Goal: Task Accomplishment & Management: Manage account settings

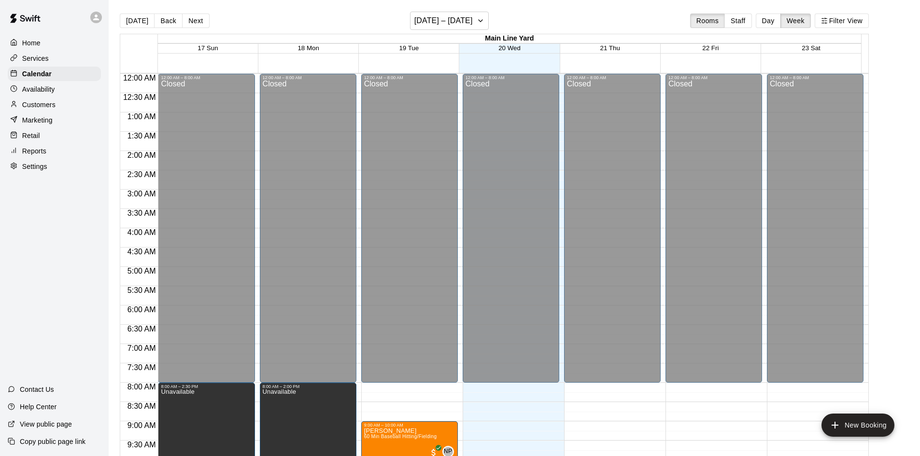
scroll to position [438, 0]
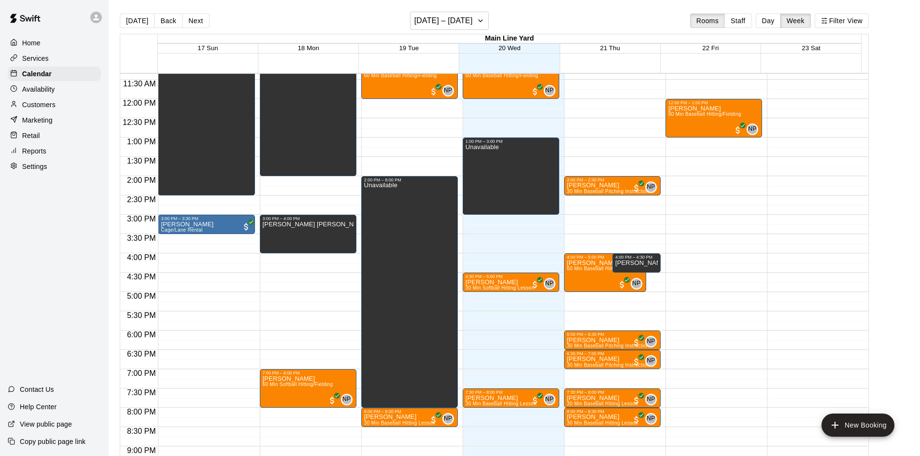
click at [49, 93] on p "Availability" at bounding box center [38, 89] width 33 height 10
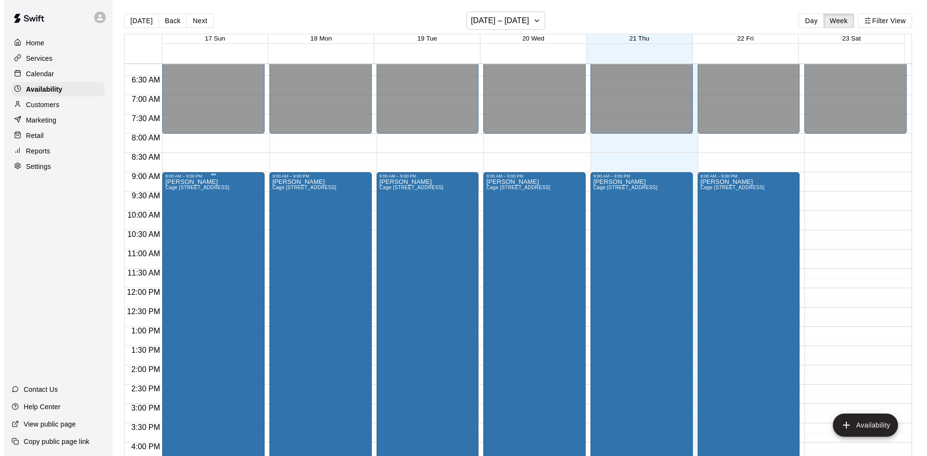
scroll to position [235, 0]
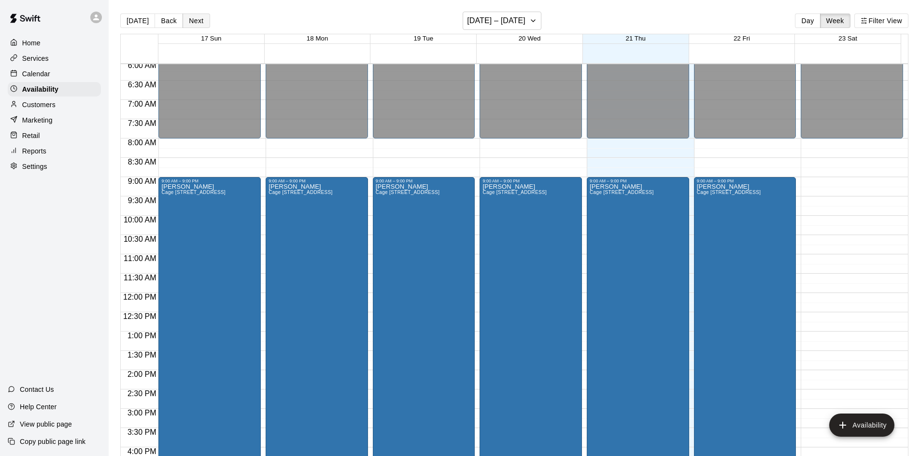
click at [189, 24] on button "Next" at bounding box center [195, 21] width 27 height 14
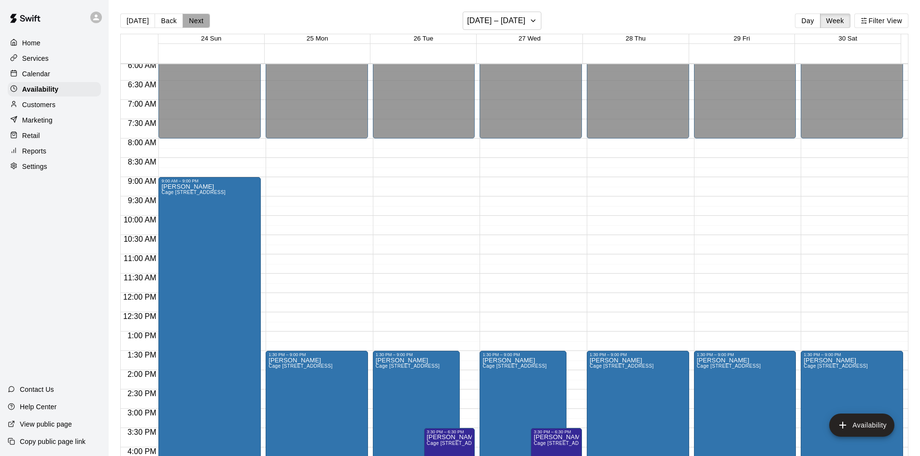
click at [189, 24] on button "Next" at bounding box center [195, 21] width 27 height 14
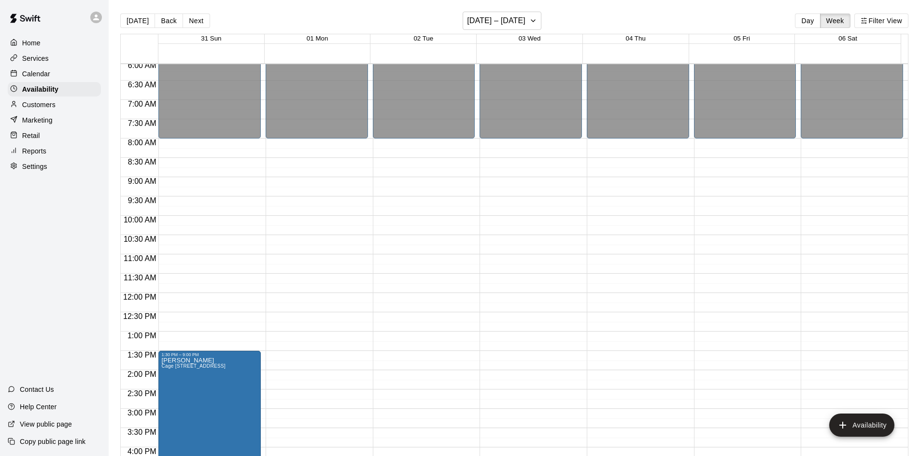
click at [608, 181] on div "12:00 AM – 8:00 AM Closed 10:00 PM – 11:59 PM Closed" at bounding box center [638, 293] width 102 height 927
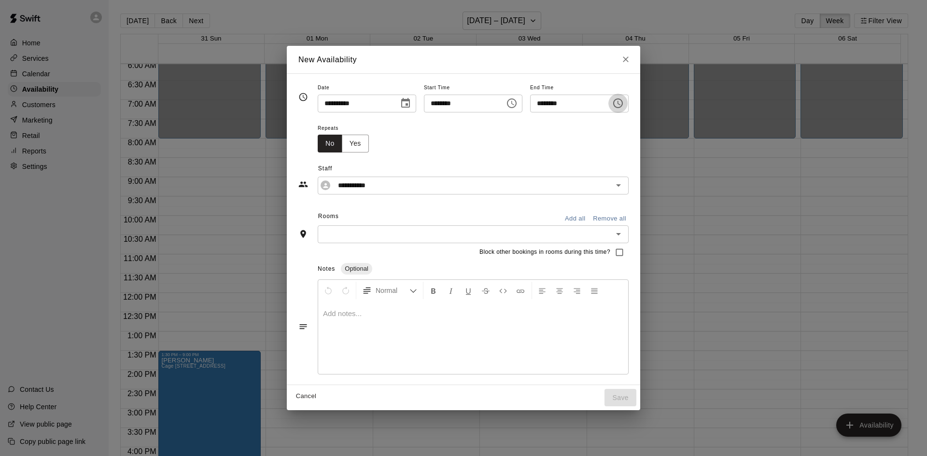
click at [624, 106] on icon "Choose time, selected time is 9:30 AM" at bounding box center [618, 104] width 12 height 12
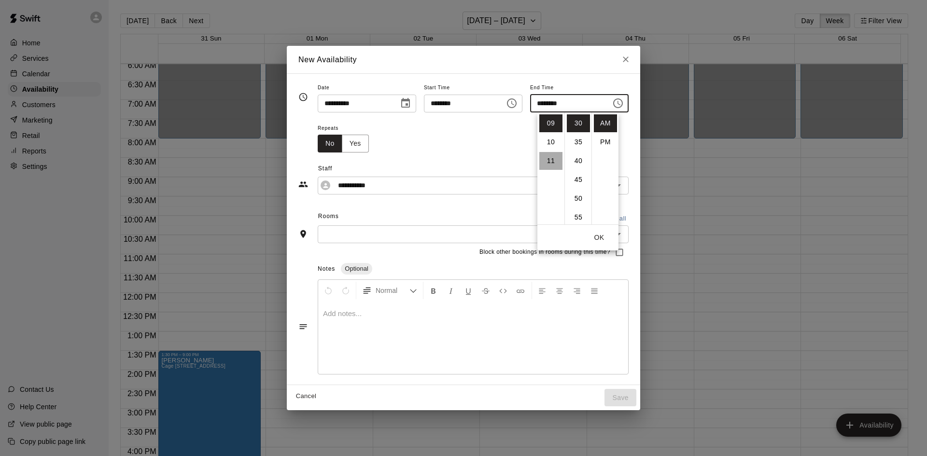
click at [554, 161] on li "11" at bounding box center [550, 161] width 23 height 18
type input "********"
click at [600, 238] on button "OK" at bounding box center [599, 238] width 31 height 18
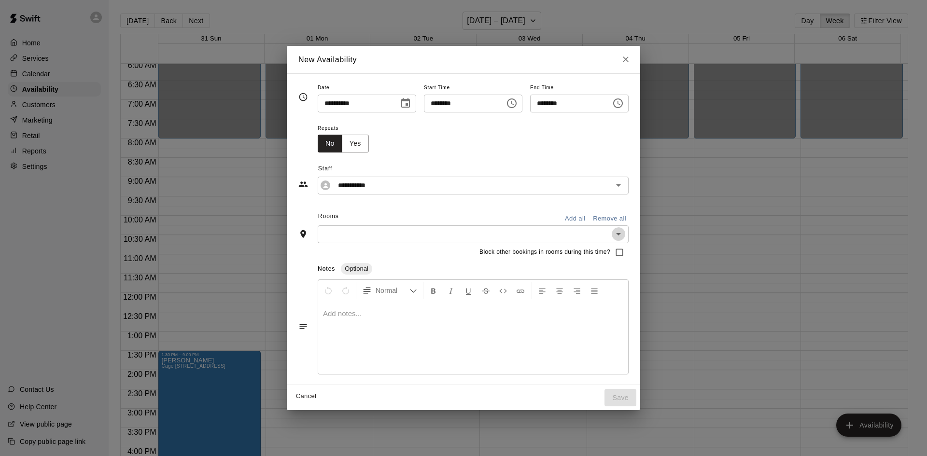
click at [624, 237] on icon "Open" at bounding box center [619, 234] width 12 height 12
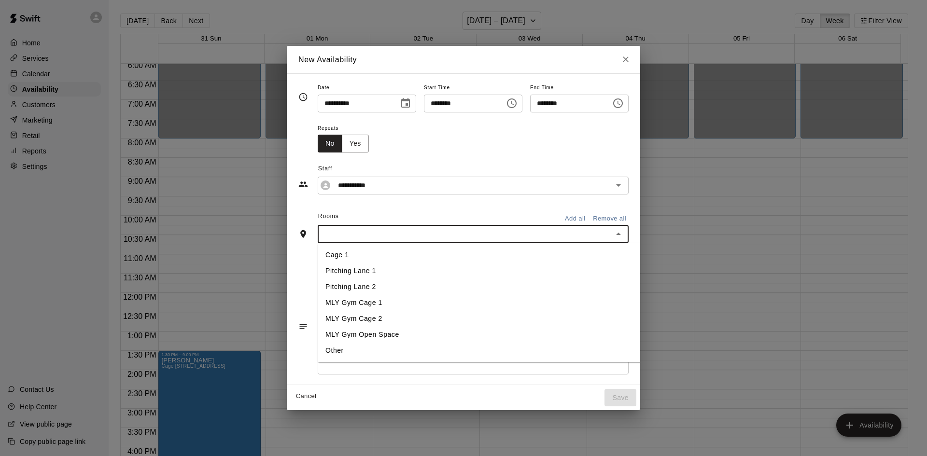
click at [550, 250] on li "Cage 1" at bounding box center [495, 255] width 354 height 16
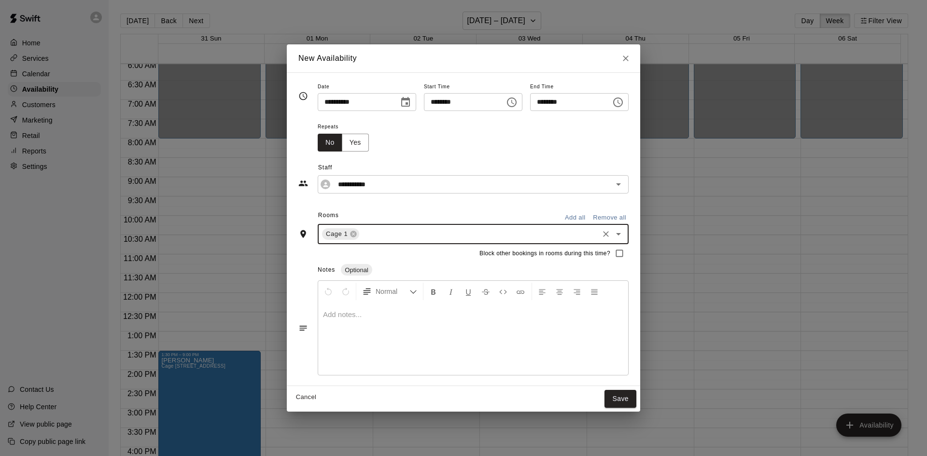
click at [624, 230] on icon "Open" at bounding box center [619, 234] width 12 height 12
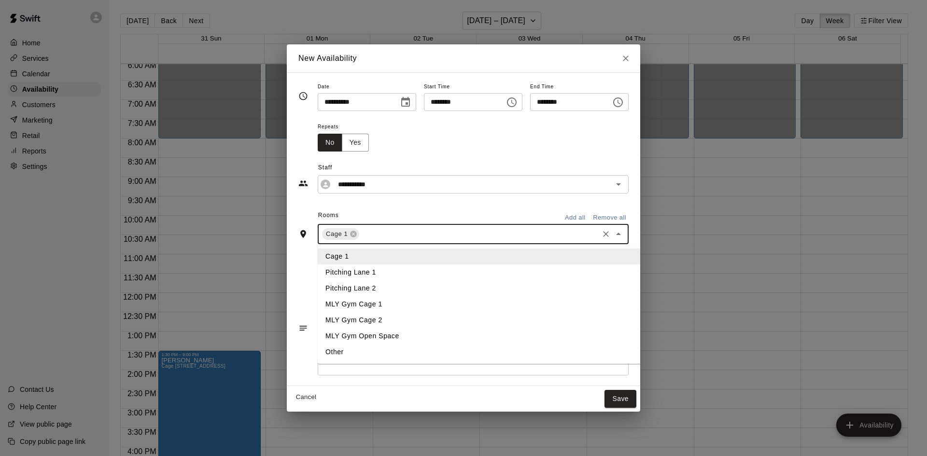
click at [466, 269] on li "Pitching Lane 1" at bounding box center [495, 273] width 354 height 16
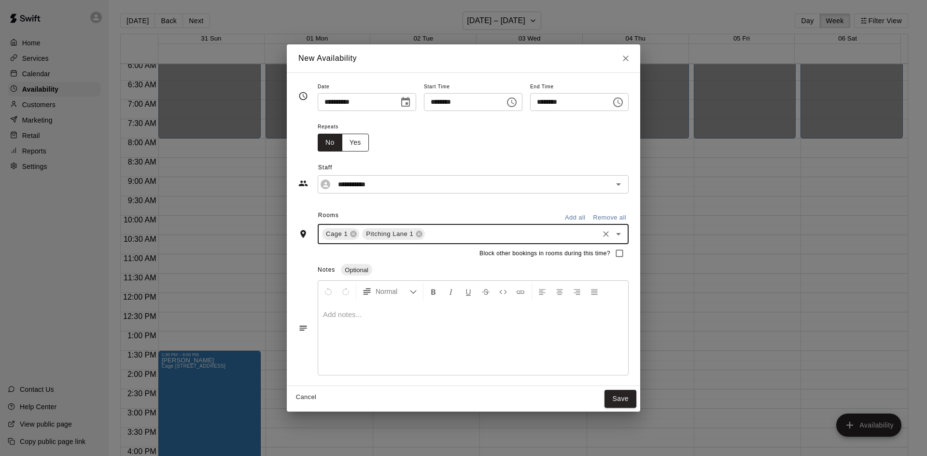
click at [342, 141] on button "Yes" at bounding box center [355, 143] width 27 height 18
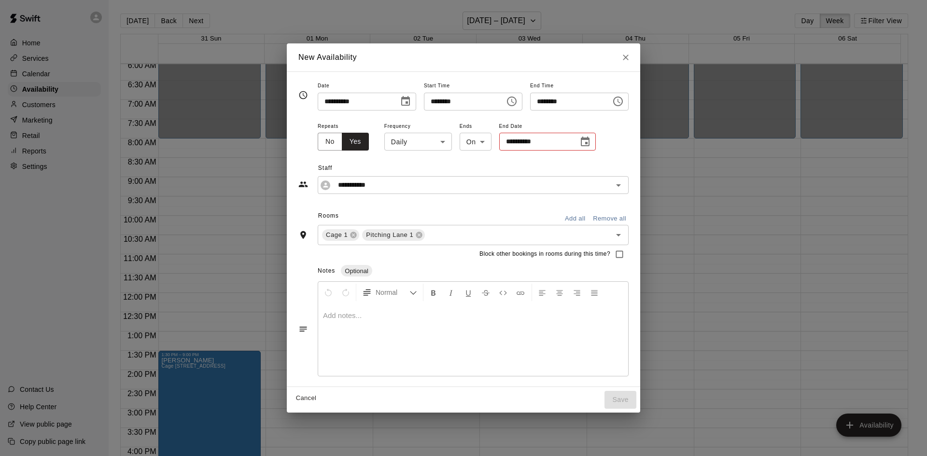
click at [425, 144] on body "Home Services Calendar Availability Customers Marketing Retail Reports Settings…" at bounding box center [463, 236] width 927 height 472
click at [402, 179] on li "Weekly on Thursday" at bounding box center [396, 178] width 121 height 16
type input "******"
click at [591, 141] on button "Choose date" at bounding box center [587, 141] width 19 height 19
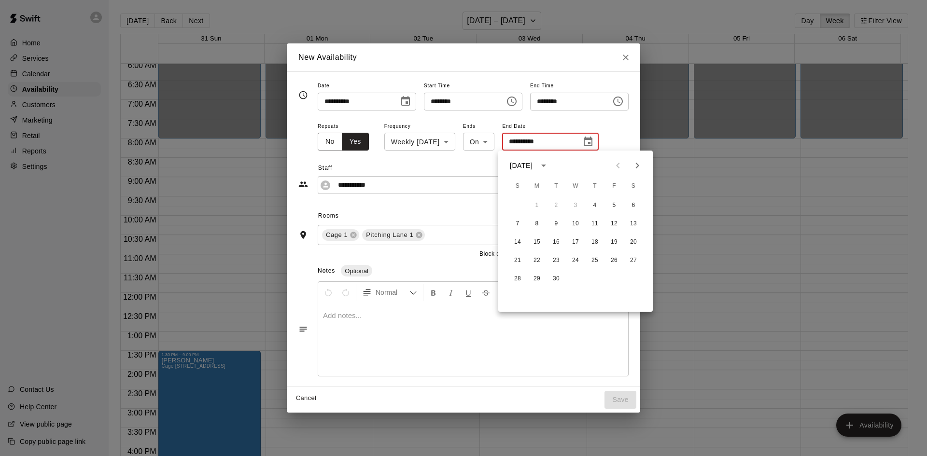
click at [628, 167] on button "Next month" at bounding box center [637, 165] width 19 height 19
click at [633, 166] on icon "Next month" at bounding box center [637, 166] width 12 height 12
click at [574, 279] on button "31" at bounding box center [575, 278] width 17 height 17
type input "**********"
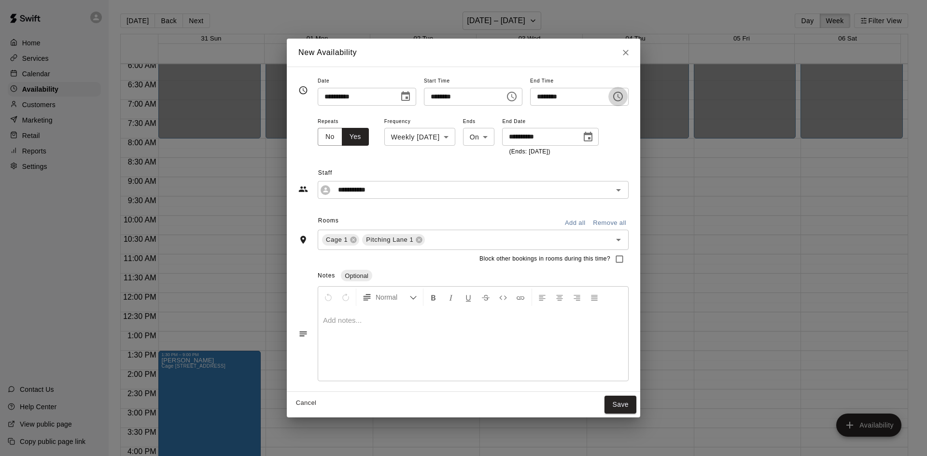
click at [624, 96] on icon "Choose time, selected time is 11:30 AM" at bounding box center [618, 97] width 12 height 12
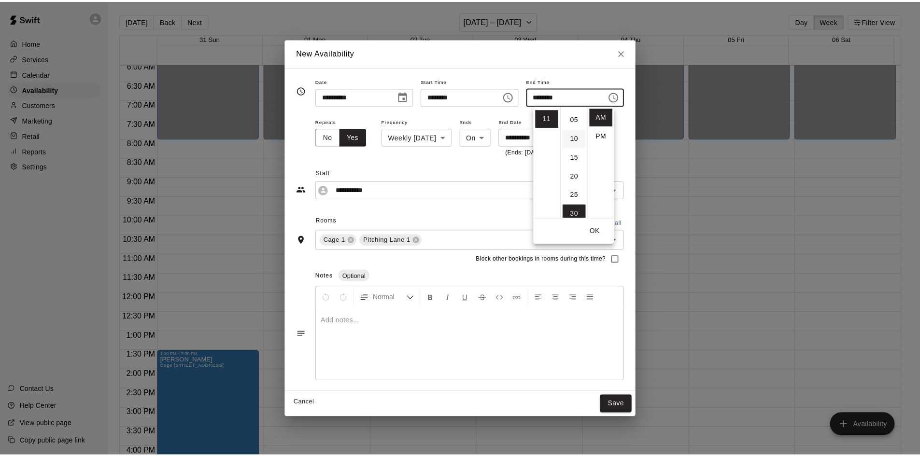
scroll to position [0, 0]
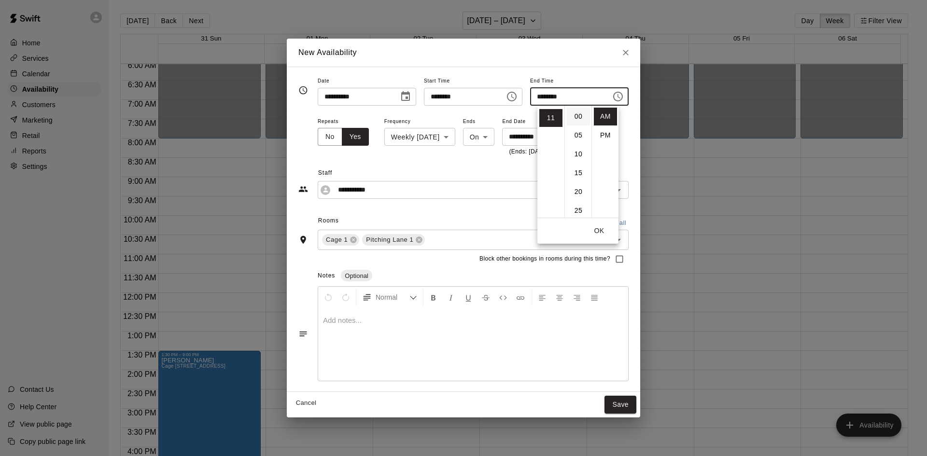
click at [579, 123] on li "00" at bounding box center [578, 117] width 23 height 18
type input "********"
click at [629, 133] on div "**********" at bounding box center [473, 136] width 311 height 42
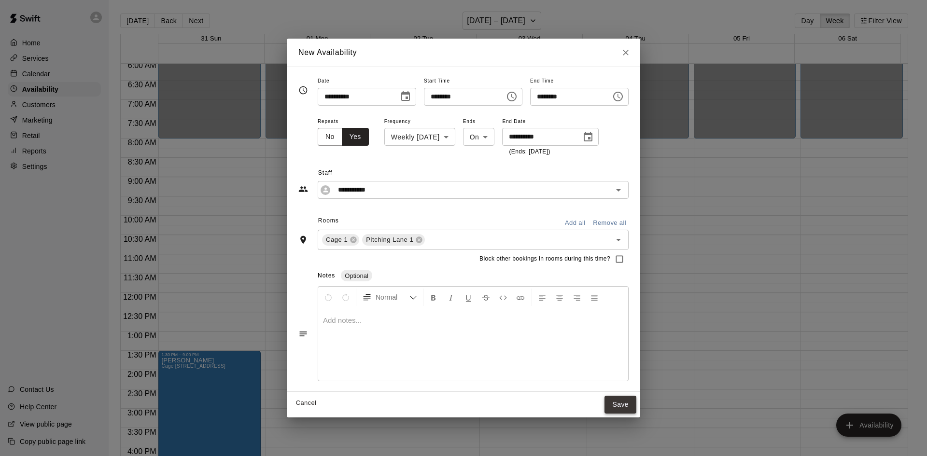
click at [636, 406] on button "Save" at bounding box center [620, 405] width 32 height 18
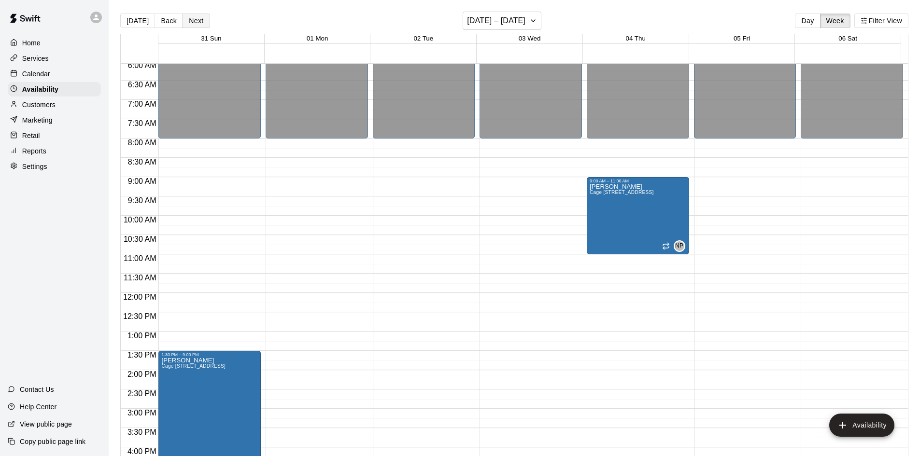
click at [201, 23] on button "Next" at bounding box center [195, 21] width 27 height 14
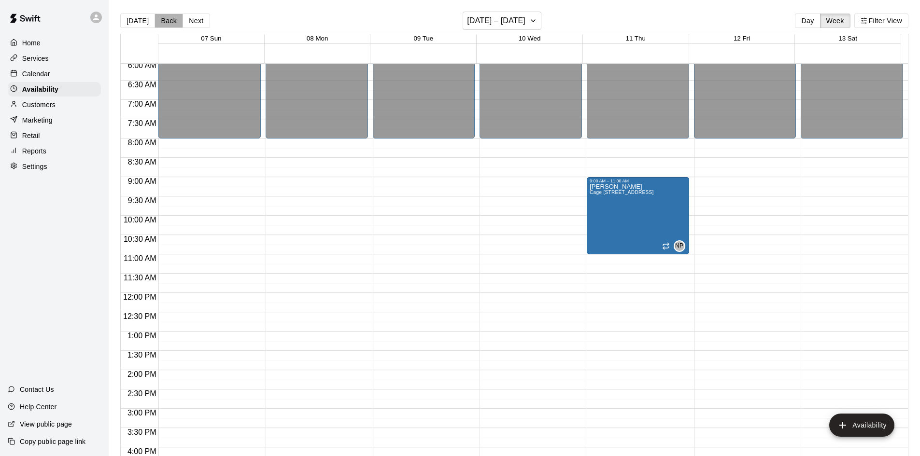
click at [167, 23] on button "Back" at bounding box center [168, 21] width 28 height 14
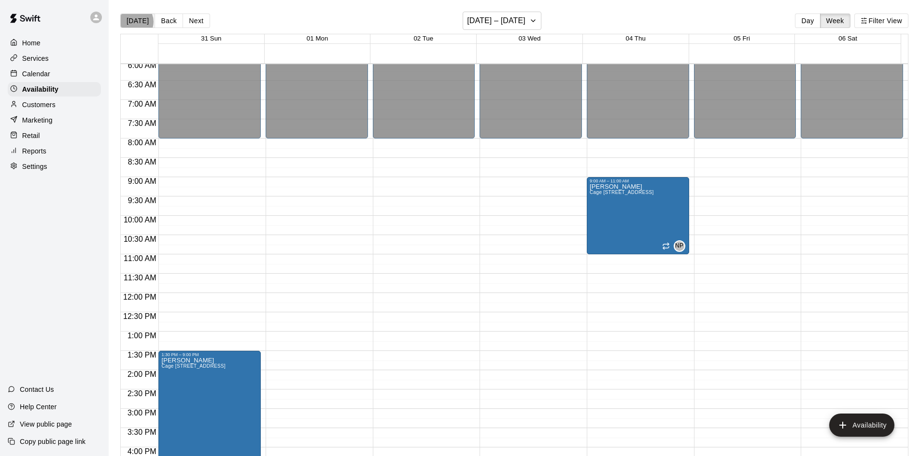
click at [134, 22] on button "[DATE]" at bounding box center [137, 21] width 35 height 14
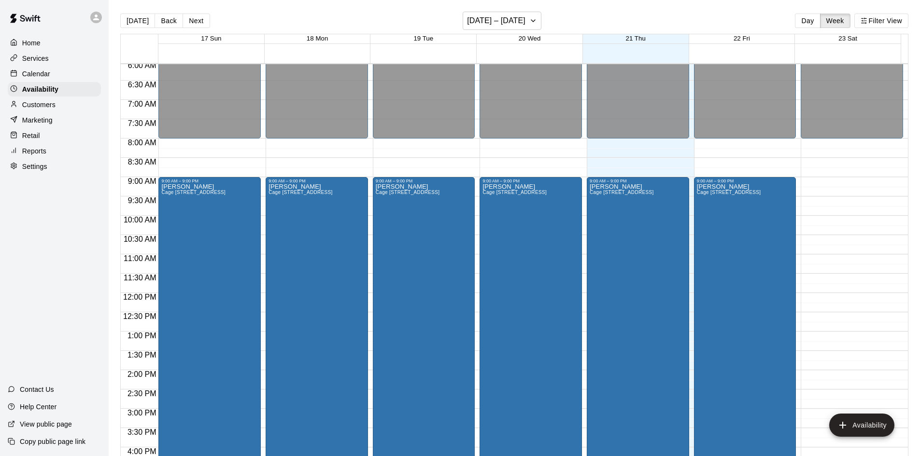
click at [55, 74] on div "Calendar" at bounding box center [54, 74] width 93 height 14
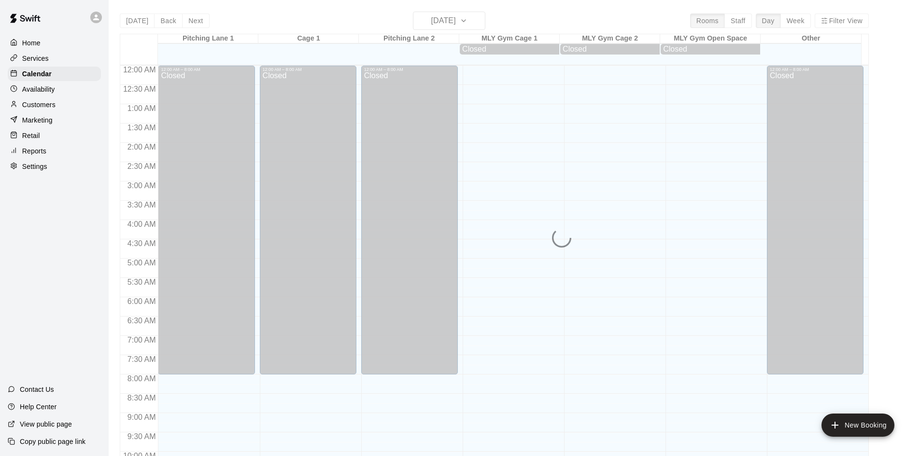
scroll to position [495, 0]
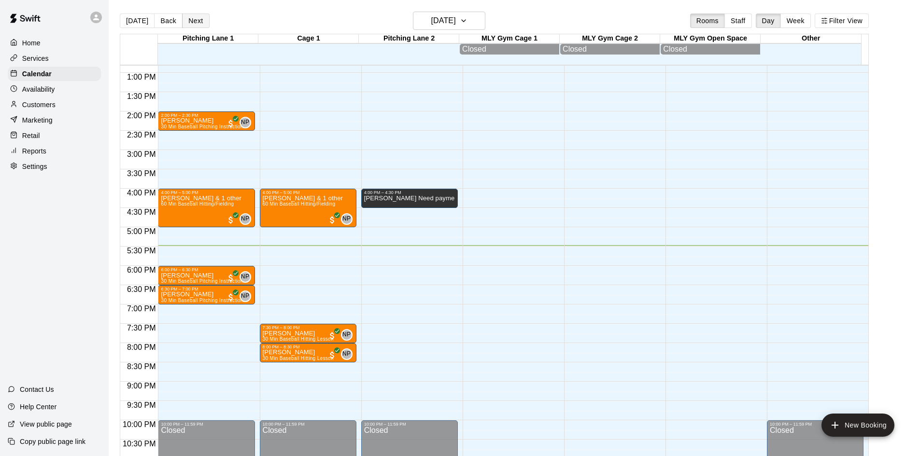
click at [194, 21] on button "Next" at bounding box center [195, 21] width 27 height 14
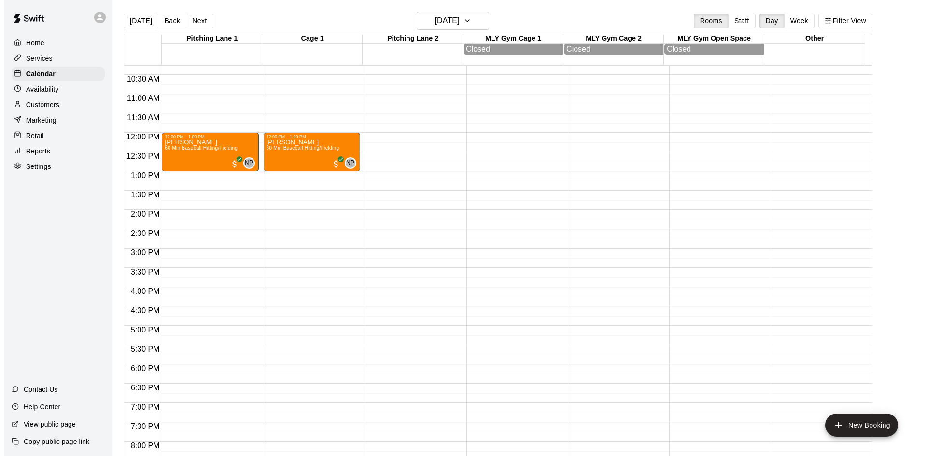
scroll to position [398, 0]
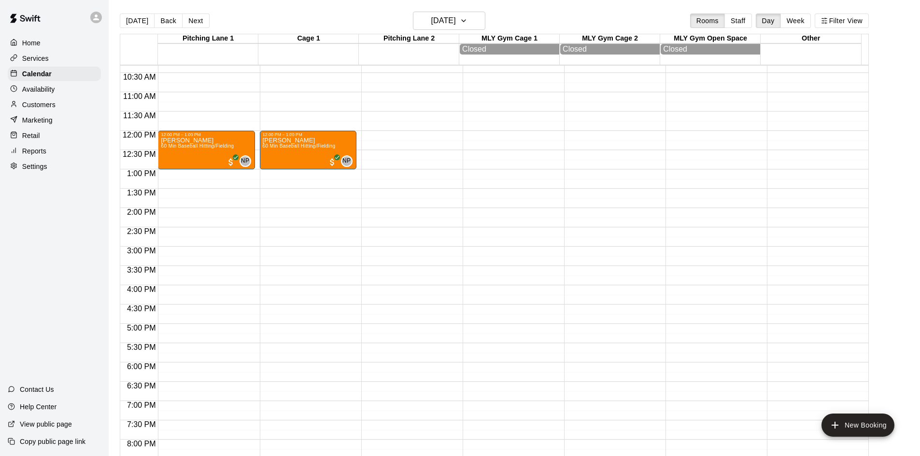
click at [207, 386] on div "12:00 AM – 8:00 AM Closed 12:00 PM – 1:00 PM jonathan bayless 60 Min Baseball H…" at bounding box center [206, 130] width 97 height 927
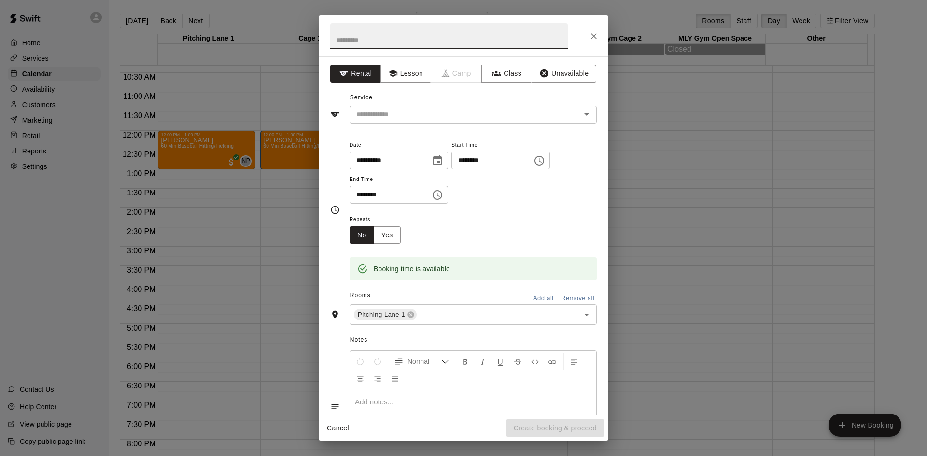
click at [443, 198] on icon "Choose time, selected time is 7:00 PM" at bounding box center [438, 195] width 12 height 12
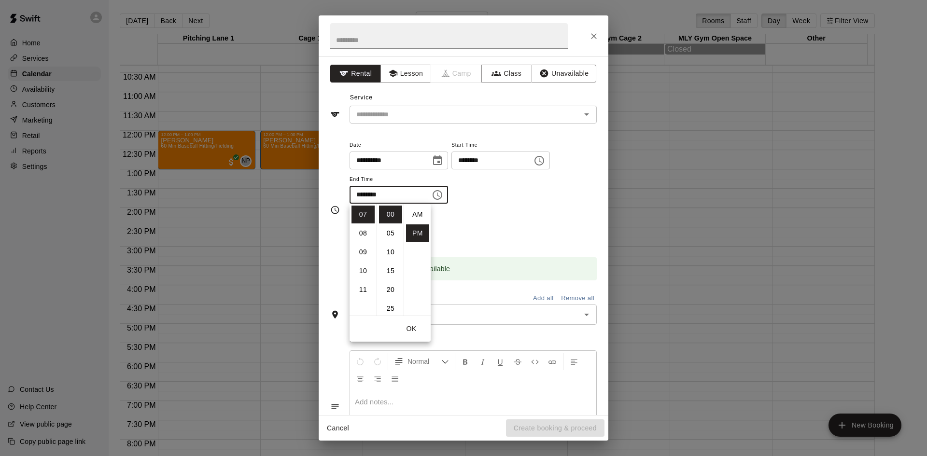
scroll to position [17, 0]
click at [365, 232] on li "08" at bounding box center [362, 233] width 23 height 18
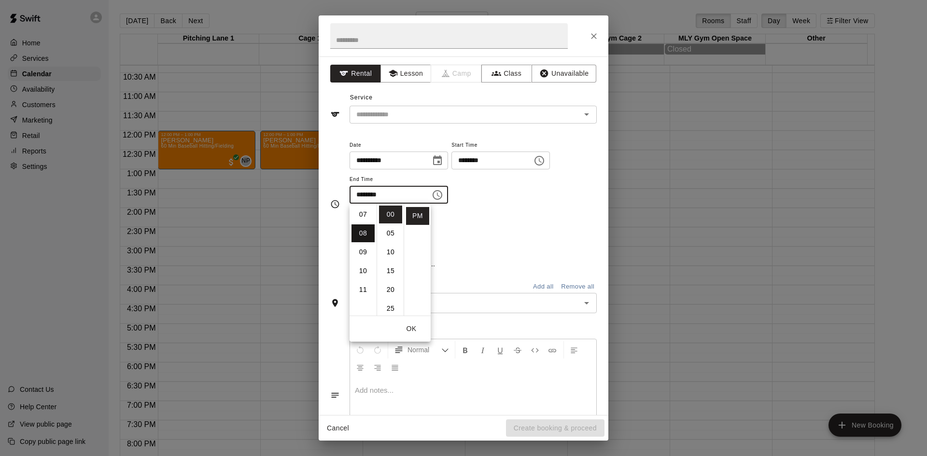
type input "********"
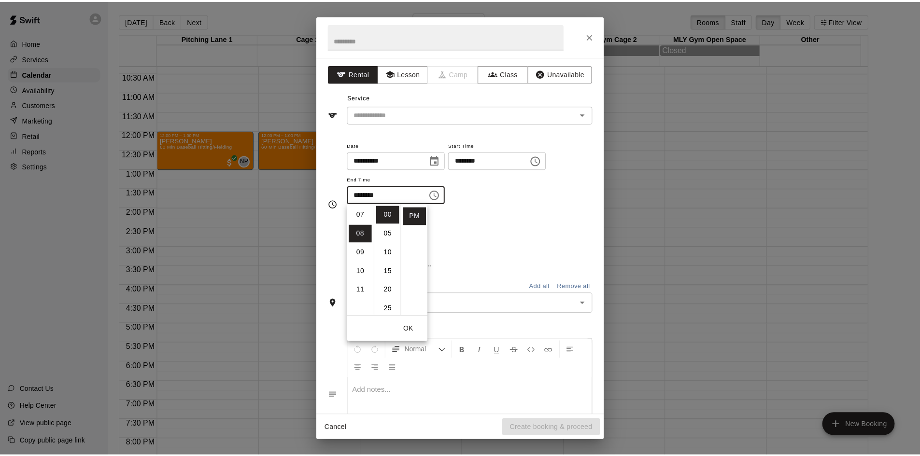
scroll to position [151, 0]
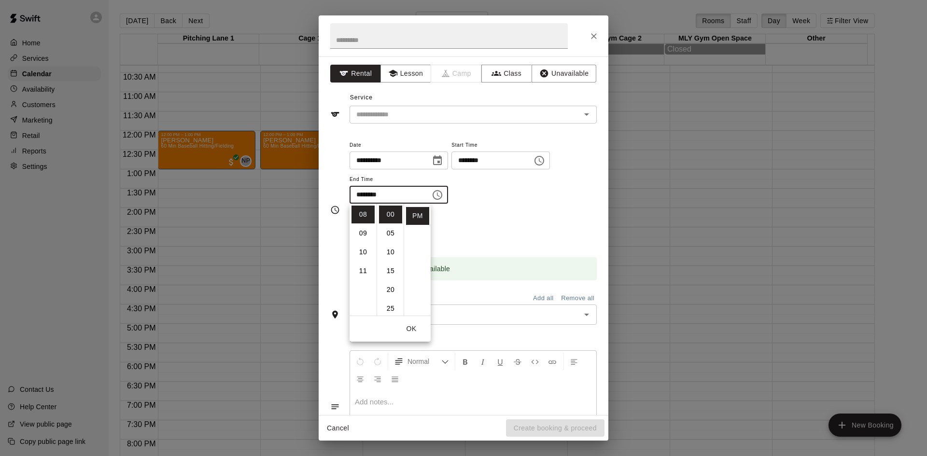
click at [496, 214] on div "Repeats No Yes" at bounding box center [473, 228] width 247 height 30
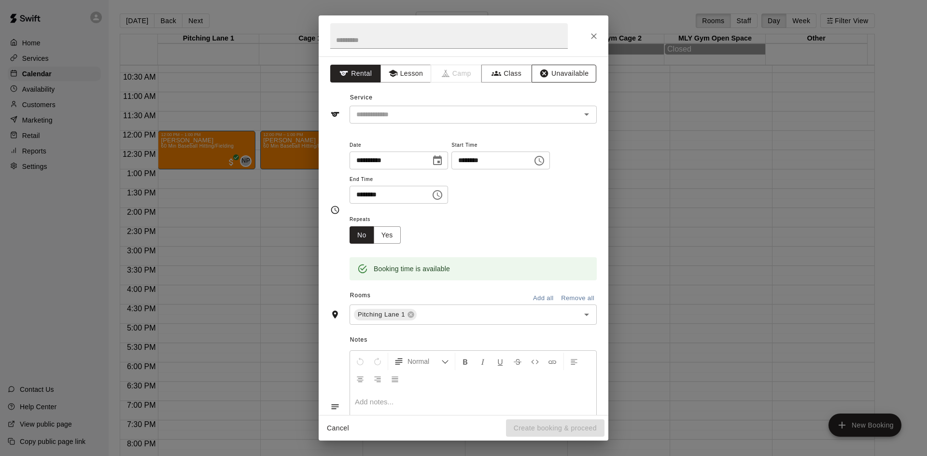
click at [549, 76] on button "Unavailable" at bounding box center [563, 74] width 65 height 18
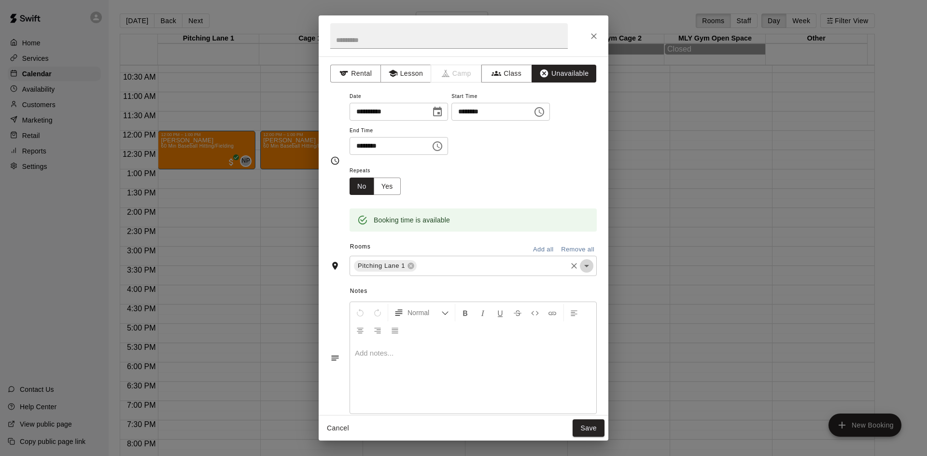
click at [581, 265] on icon "Open" at bounding box center [587, 266] width 12 height 12
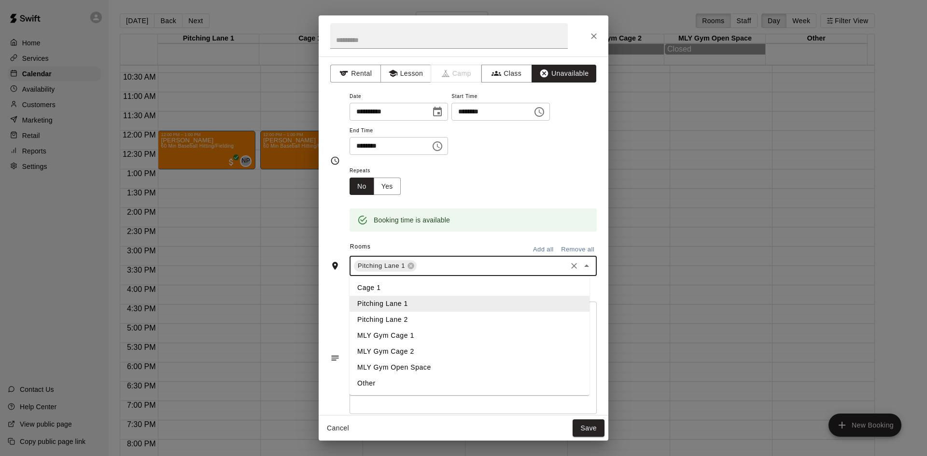
click at [433, 285] on li "Cage 1" at bounding box center [470, 288] width 240 height 16
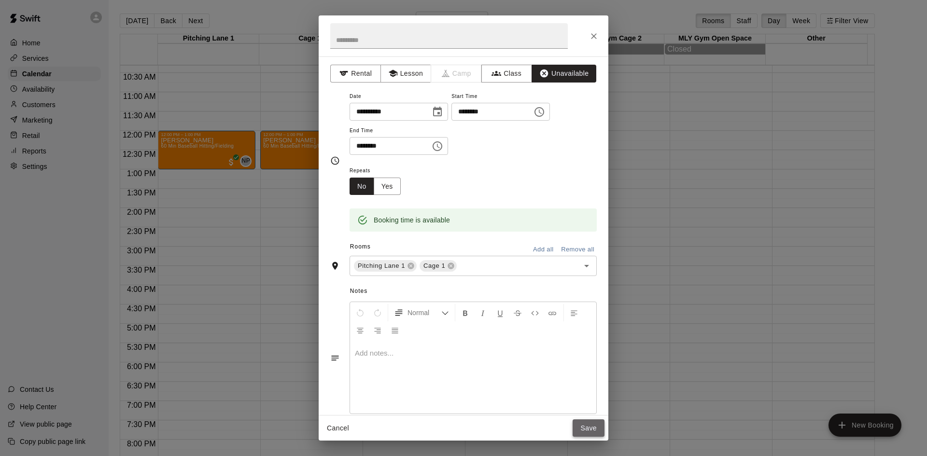
click at [593, 429] on button "Save" at bounding box center [589, 429] width 32 height 18
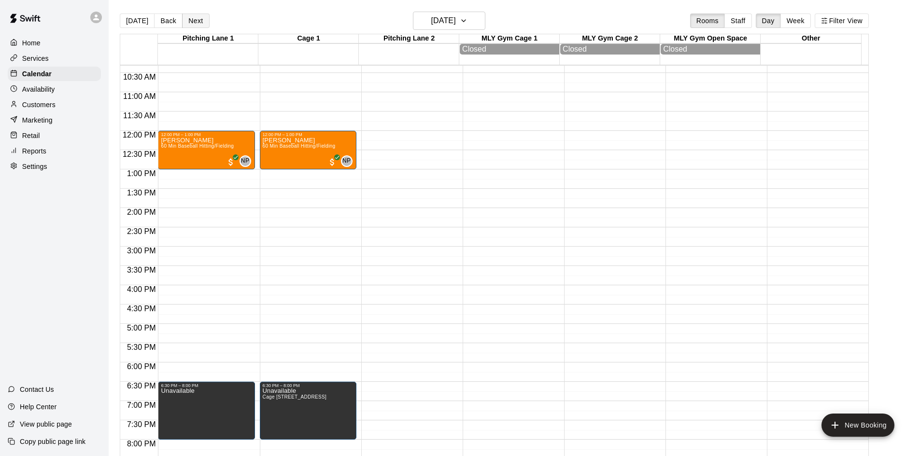
click at [192, 25] on button "Next" at bounding box center [195, 21] width 27 height 14
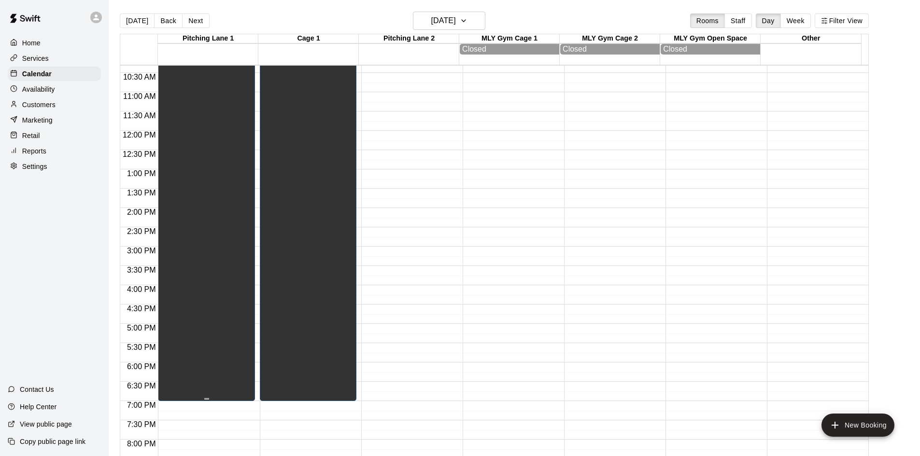
scroll to position [309, 0]
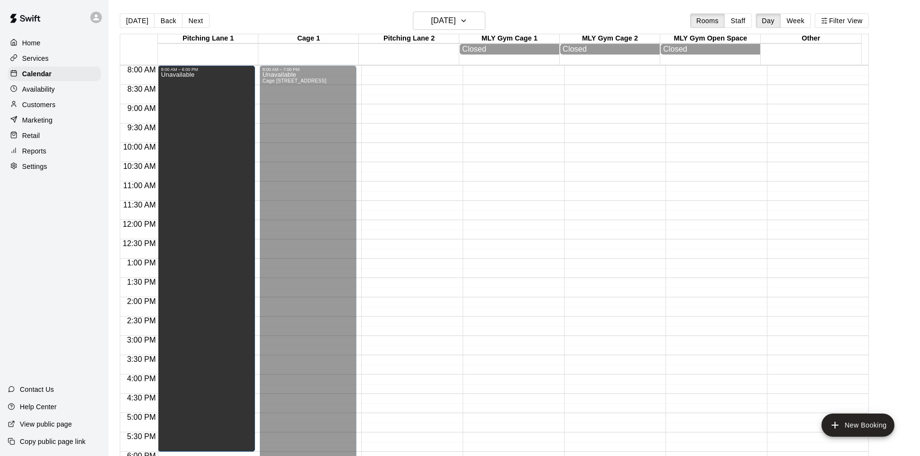
drag, startPoint x: 206, startPoint y: 402, endPoint x: 198, endPoint y: 458, distance: 56.5
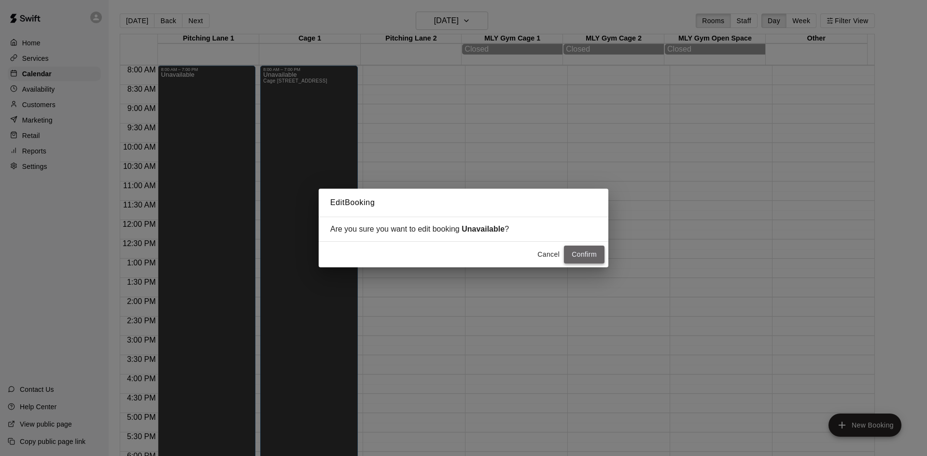
click at [580, 257] on button "Confirm" at bounding box center [584, 255] width 41 height 18
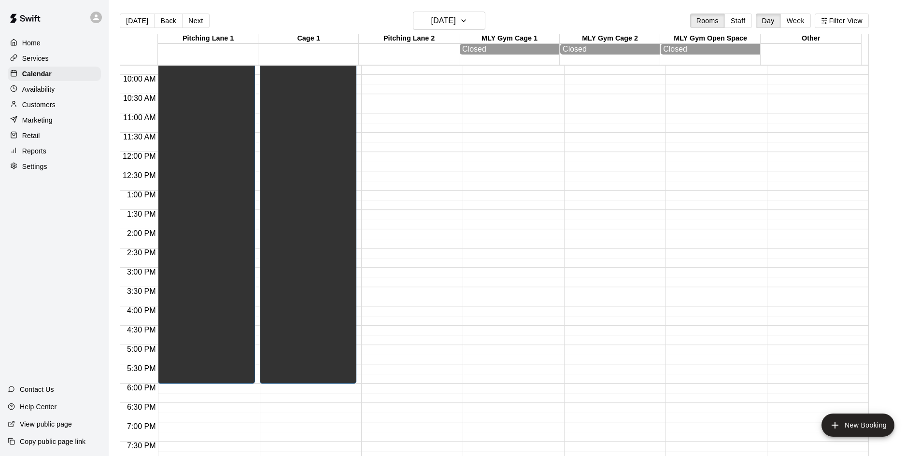
scroll to position [454, 0]
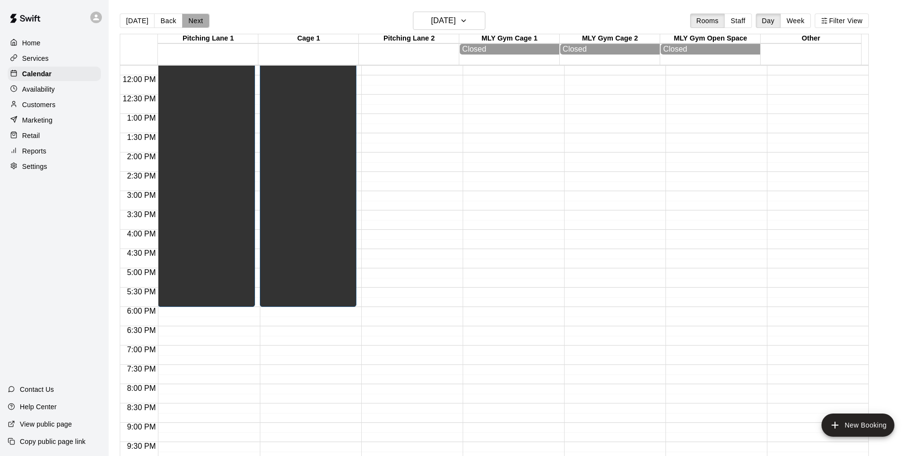
click at [196, 18] on button "Next" at bounding box center [195, 21] width 27 height 14
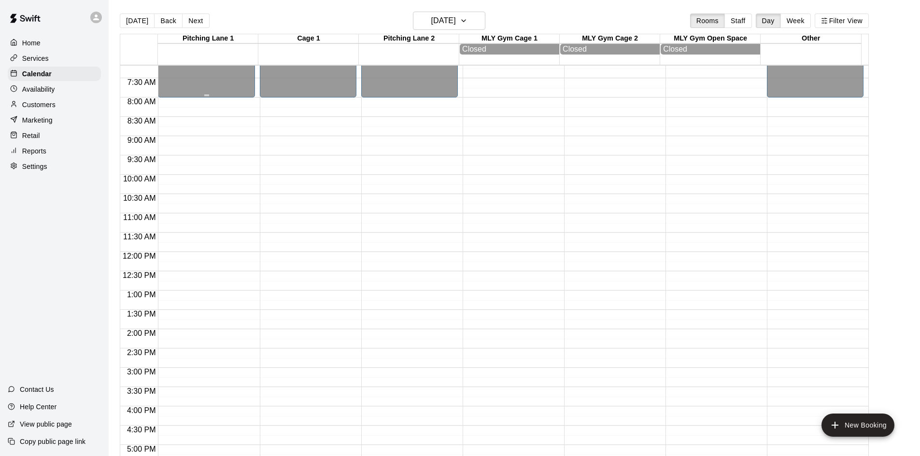
scroll to position [164, 0]
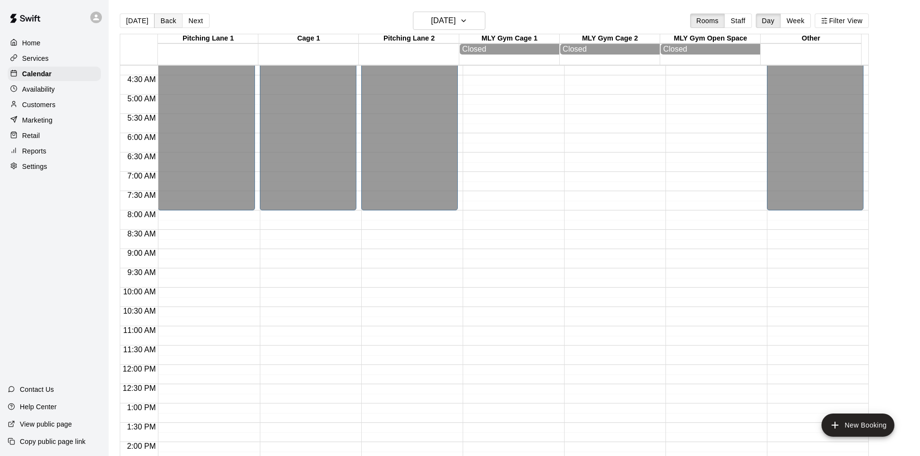
click at [170, 14] on div "Today Back Next Sunday Aug 24 Rooms Staff Day Week Filter View" at bounding box center [494, 23] width 749 height 22
click at [119, 18] on div "Today Back Next Sunday Aug 24 Rooms Staff Day Week Filter View Pitching Lane 1 …" at bounding box center [493, 240] width 763 height 456
click at [154, 19] on button "Back" at bounding box center [168, 21] width 28 height 14
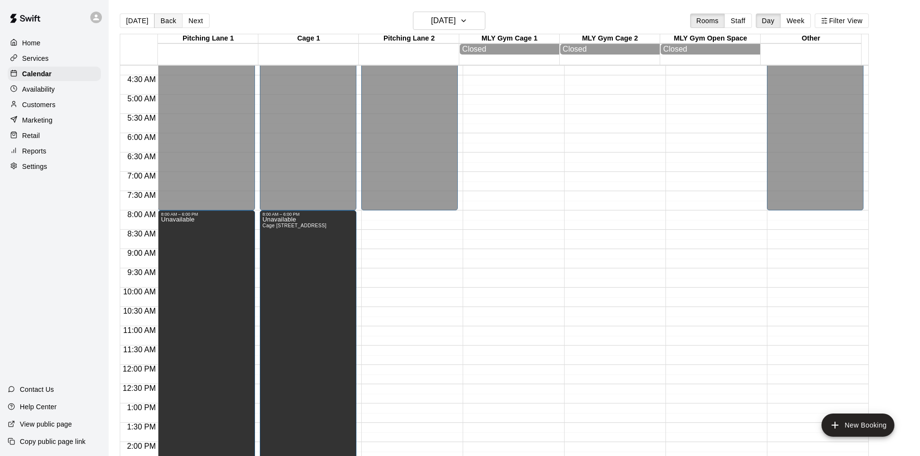
click at [158, 20] on button "Back" at bounding box center [168, 21] width 28 height 14
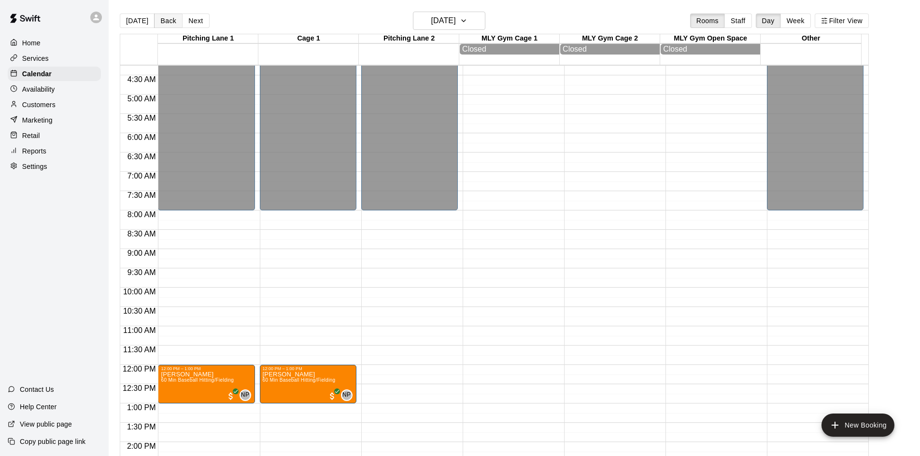
click at [166, 21] on button "Back" at bounding box center [168, 21] width 28 height 14
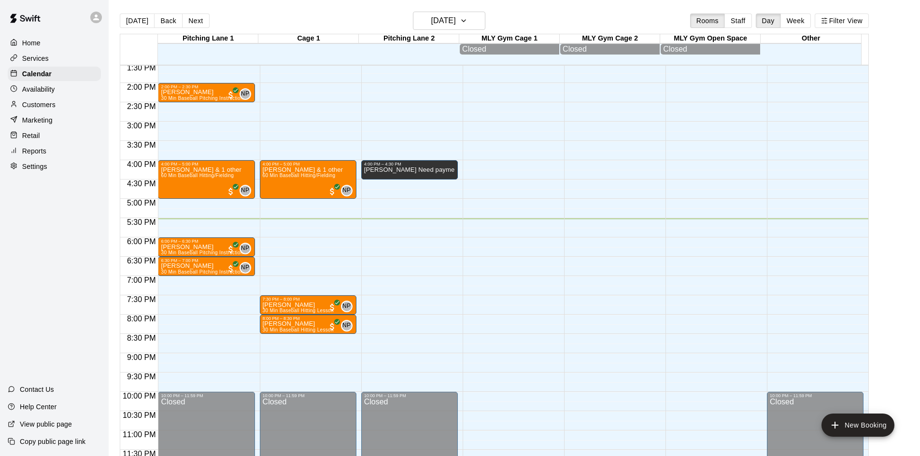
scroll to position [528, 0]
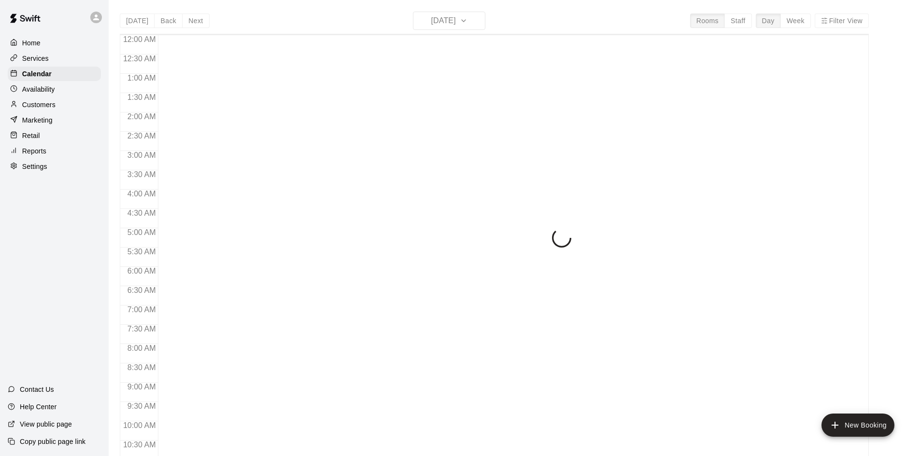
scroll to position [495, 0]
